Goal: Complete application form

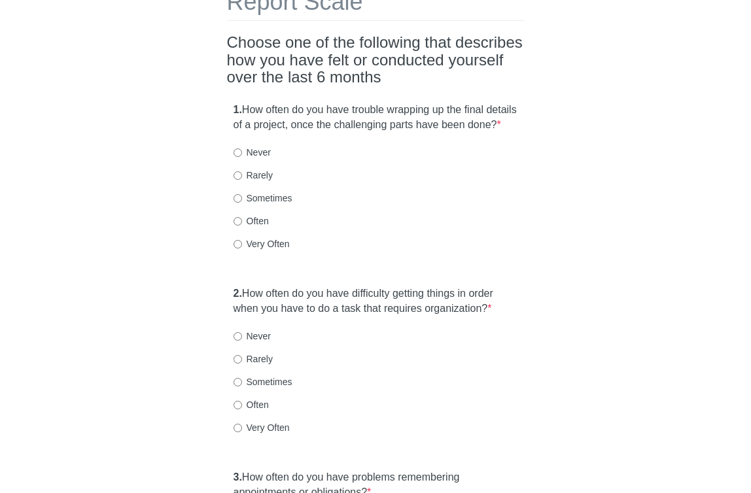
scroll to position [109, 0]
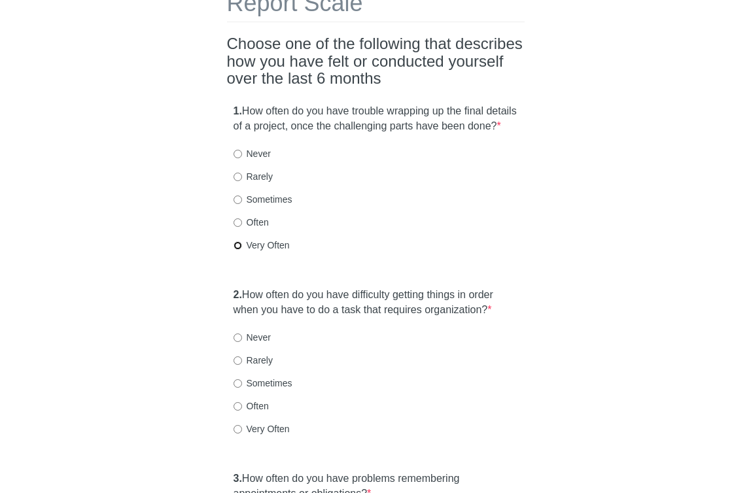
click at [238, 250] on input "Very Often" at bounding box center [238, 245] width 9 height 9
radio input "true"
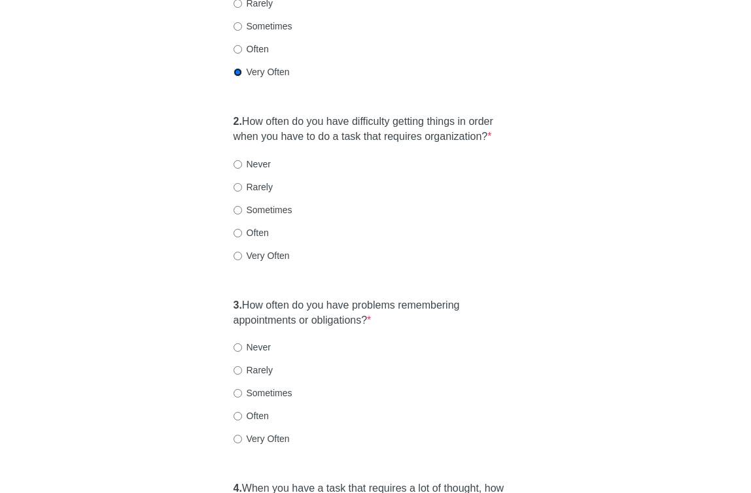
scroll to position [287, 0]
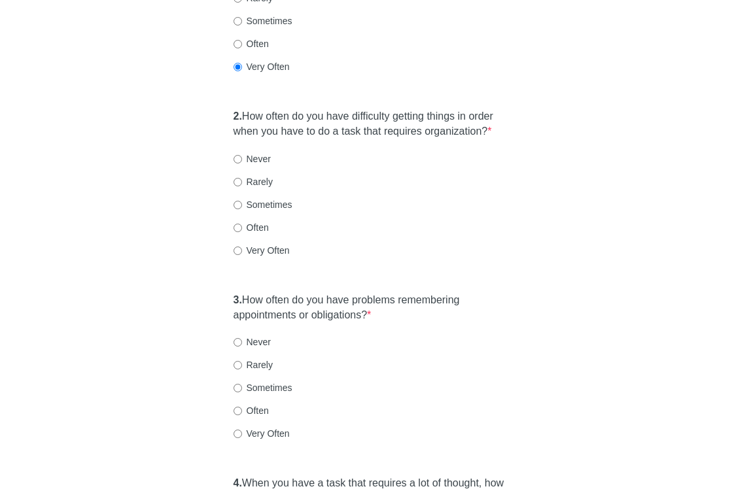
click at [242, 211] on label "Sometimes" at bounding box center [263, 204] width 59 height 13
click at [242, 209] on input "Sometimes" at bounding box center [238, 205] width 9 height 9
radio input "true"
click at [242, 349] on label "Never" at bounding box center [252, 342] width 37 height 13
click at [242, 347] on input "Never" at bounding box center [238, 342] width 9 height 9
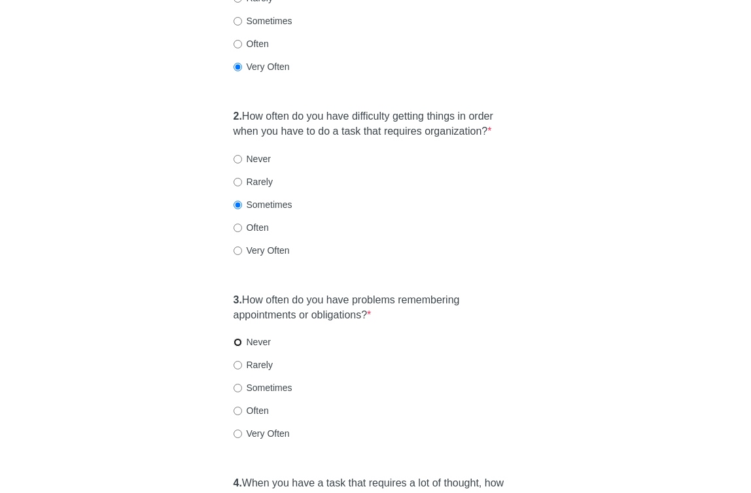
radio input "true"
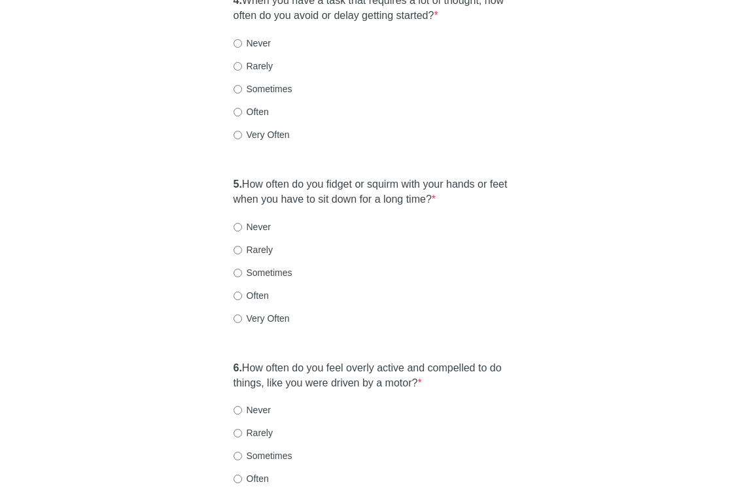
scroll to position [772, 0]
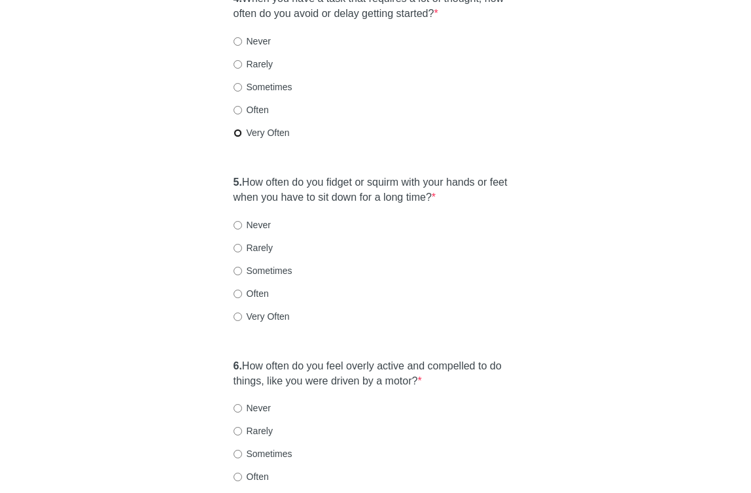
click at [236, 137] on input "Very Often" at bounding box center [238, 133] width 9 height 9
radio input "true"
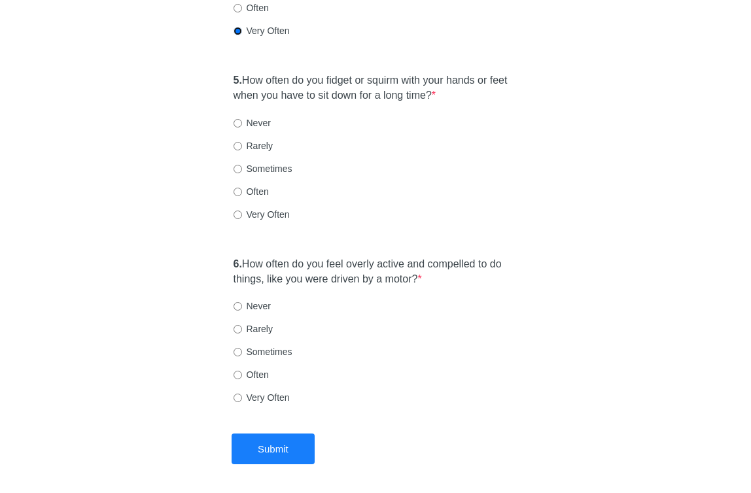
scroll to position [876, 0]
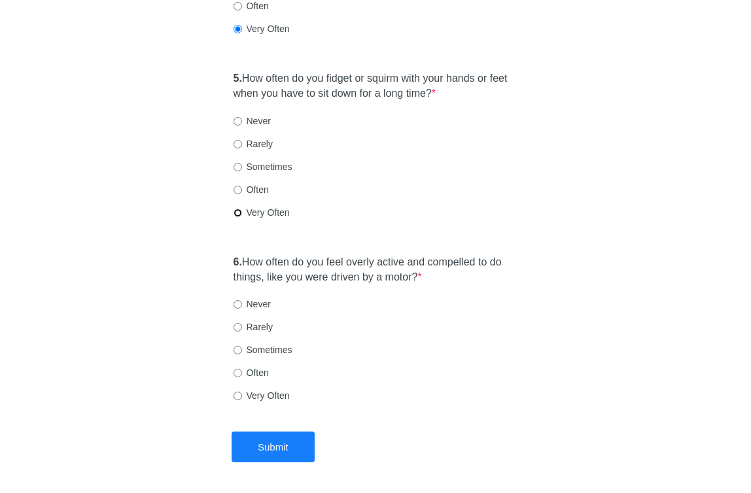
click at [237, 217] on input "Very Often" at bounding box center [238, 213] width 9 height 9
radio input "true"
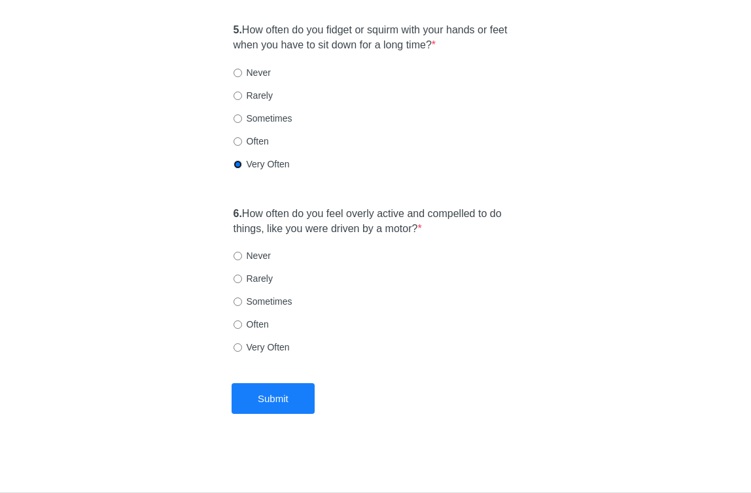
scroll to position [957, 0]
click at [241, 347] on input "Very Often" at bounding box center [238, 348] width 9 height 9
radio input "true"
click at [238, 321] on input "Often" at bounding box center [238, 325] width 9 height 9
radio input "true"
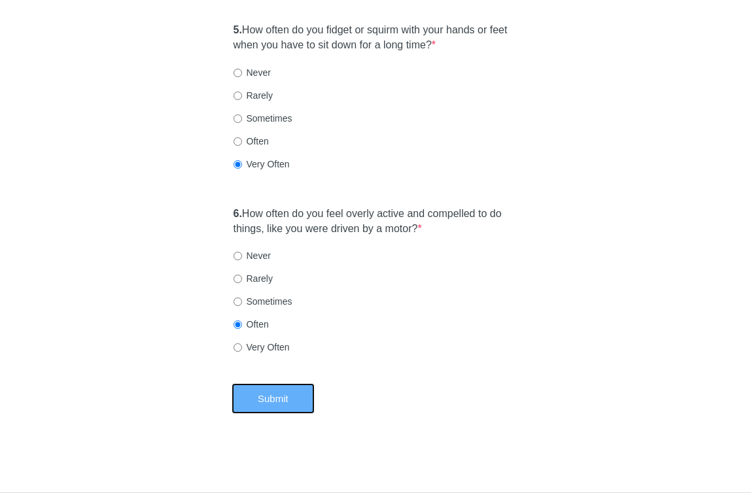
click at [288, 393] on button "Submit" at bounding box center [273, 398] width 83 height 31
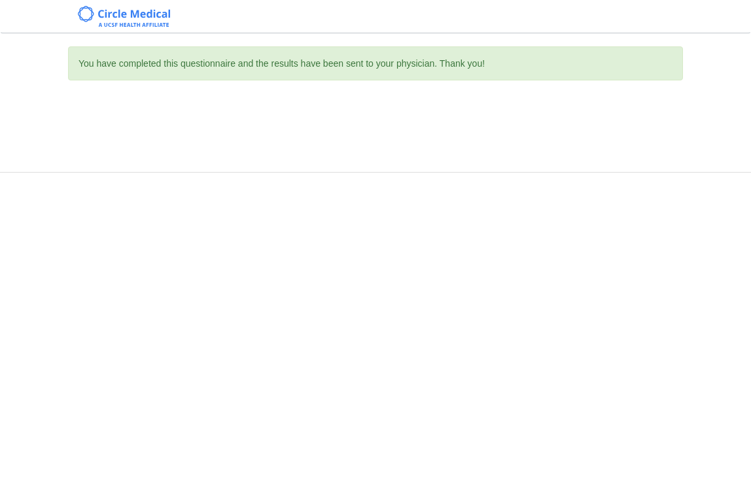
scroll to position [0, 0]
